Goal: Find specific page/section: Find specific page/section

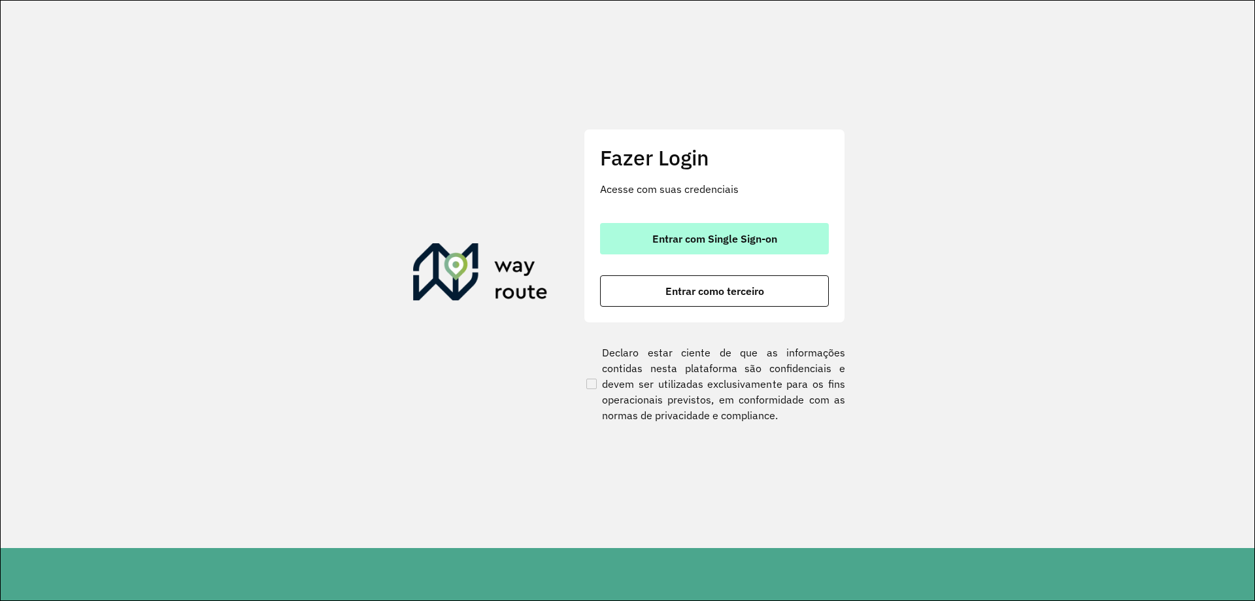
click at [672, 235] on span "Entrar com Single Sign-on" at bounding box center [714, 238] width 125 height 10
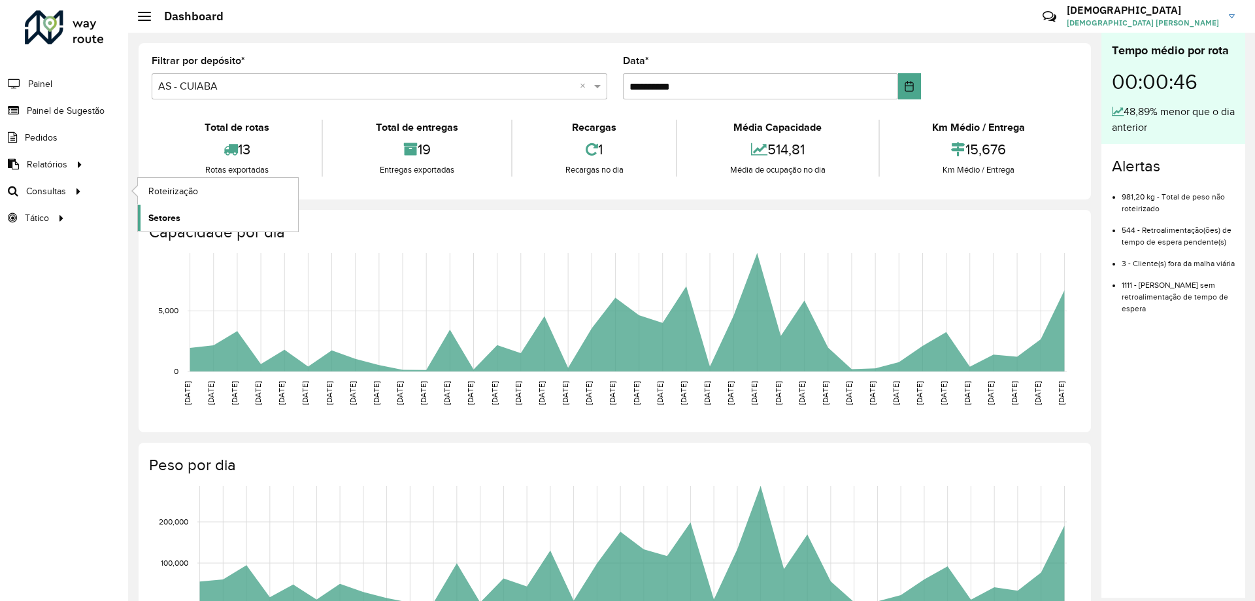
click at [151, 212] on span "Setores" at bounding box center [164, 218] width 32 height 14
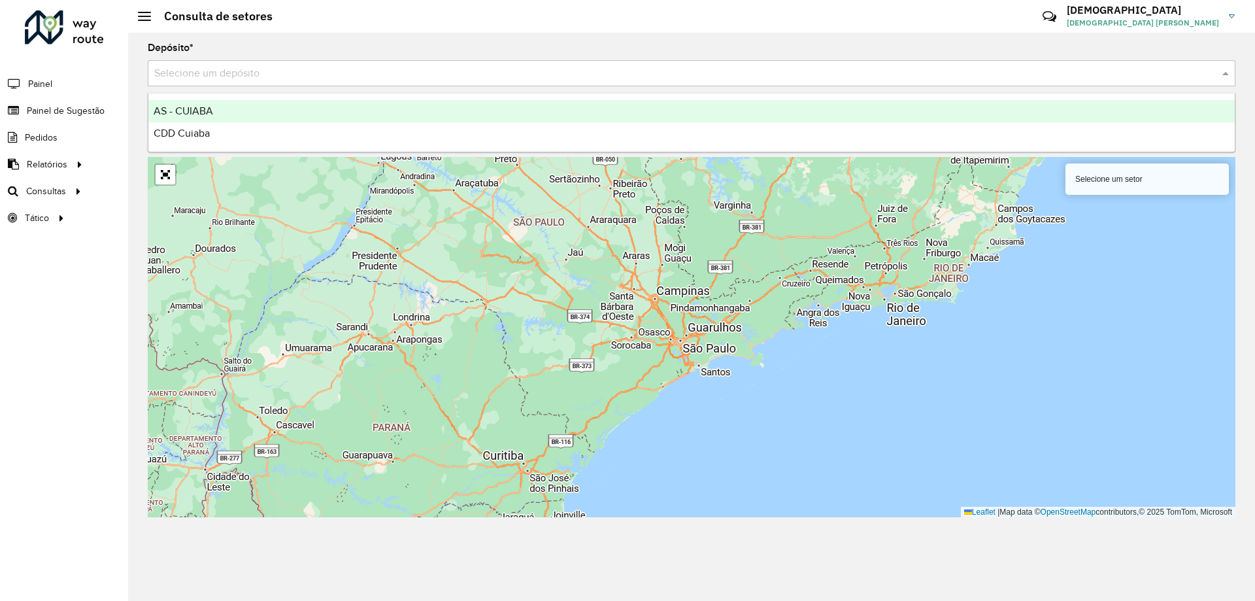
click at [375, 73] on input "text" at bounding box center [678, 74] width 1049 height 16
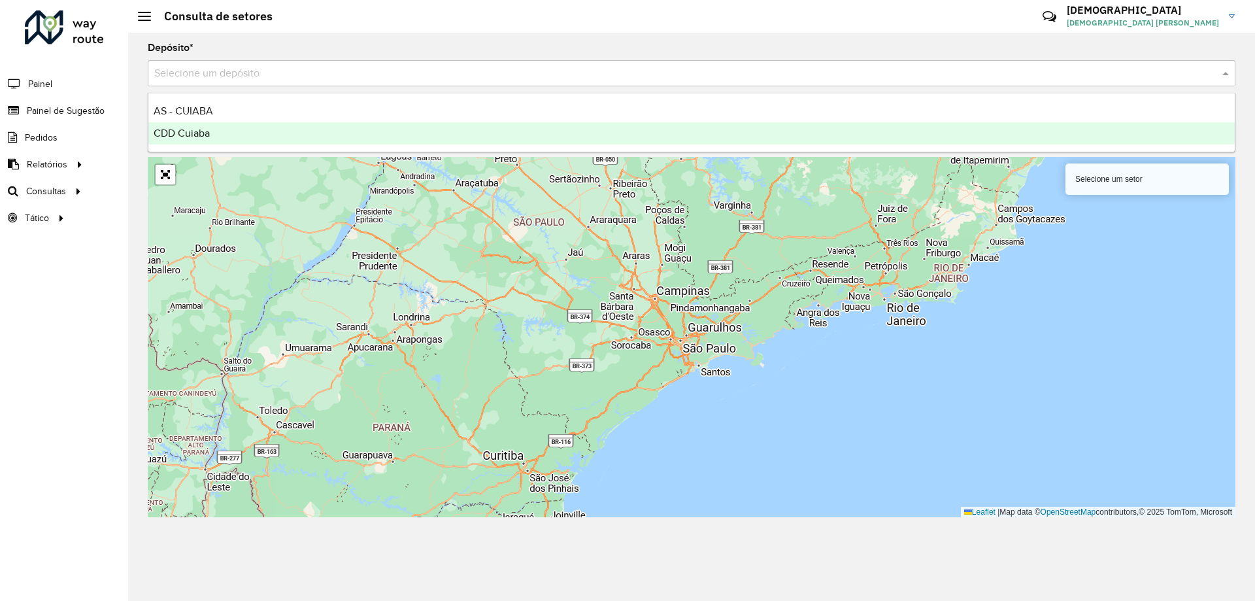
click at [273, 135] on div "CDD Cuiaba" at bounding box center [691, 133] width 1087 height 22
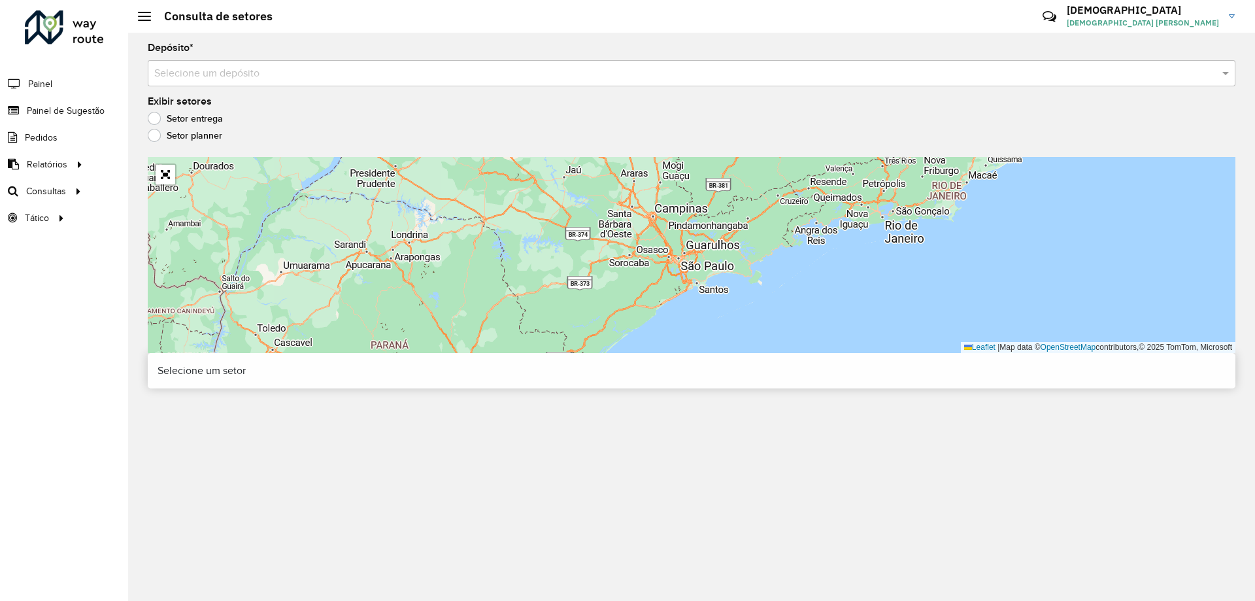
click at [182, 140] on label "Setor planner" at bounding box center [185, 135] width 75 height 13
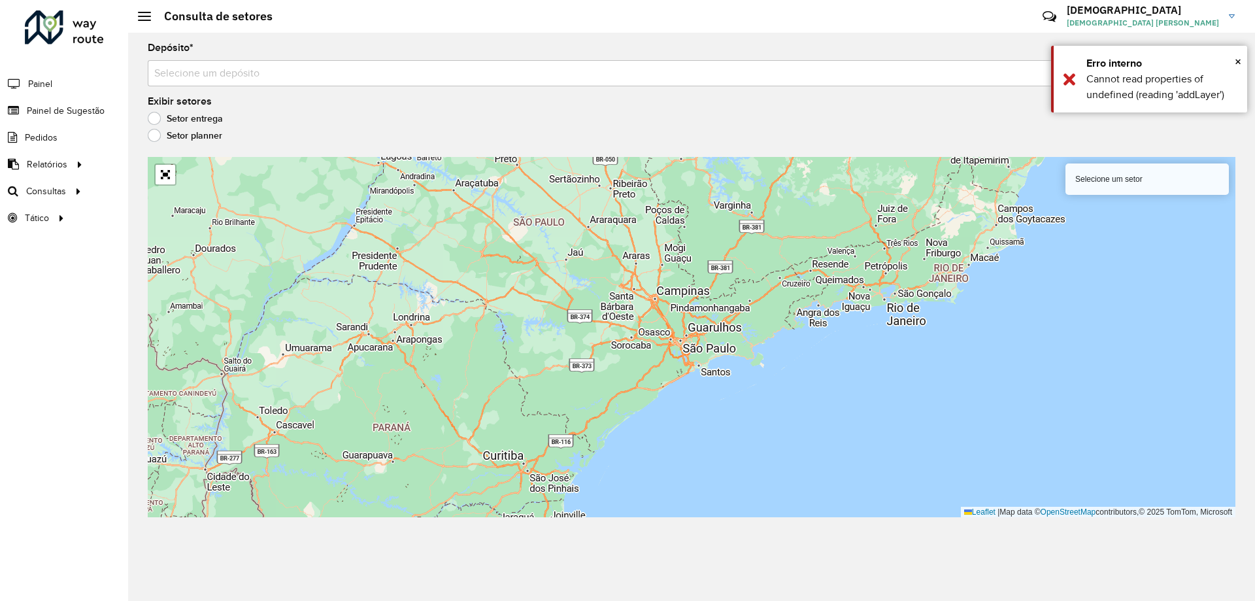
click at [186, 116] on label "Setor entrega" at bounding box center [185, 118] width 75 height 13
click at [227, 74] on input "text" at bounding box center [678, 74] width 1049 height 16
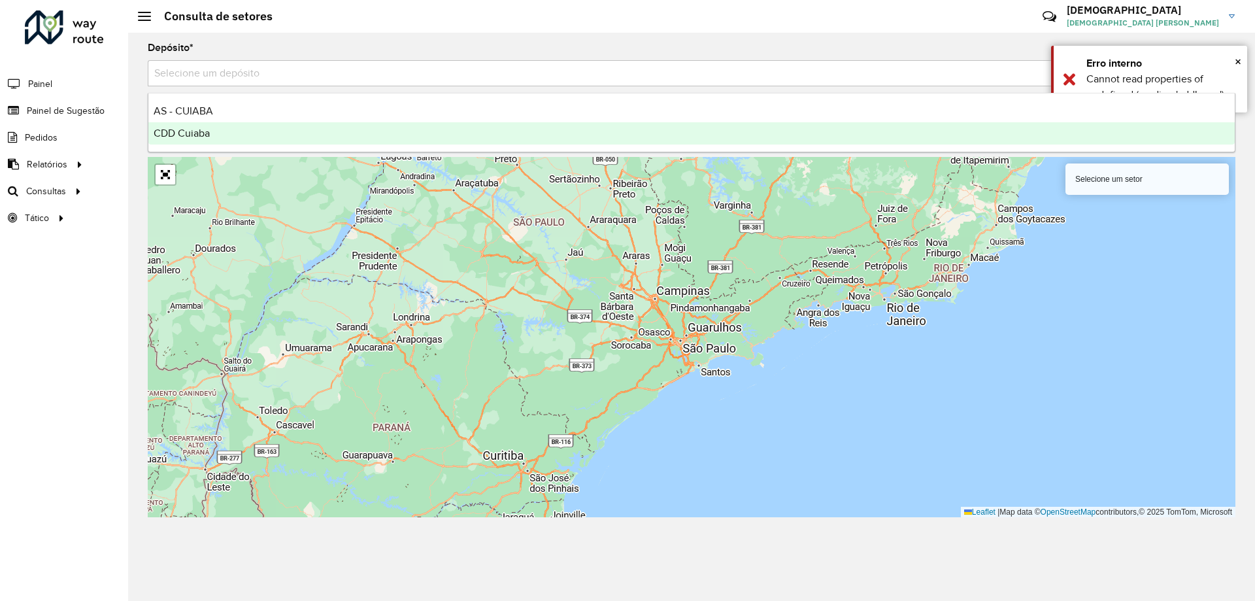
click at [223, 133] on div "CDD Cuiaba" at bounding box center [691, 133] width 1087 height 22
